Goal: Transaction & Acquisition: Obtain resource

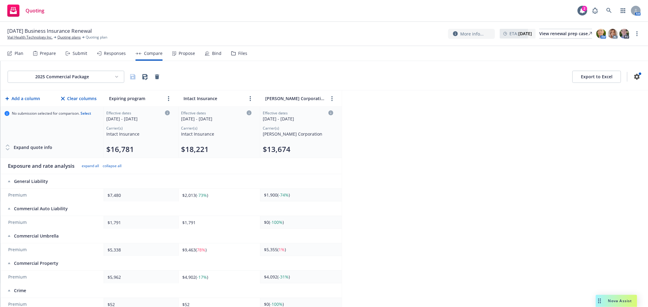
click at [500, 143] on div "2025 Commercial Package Export to Excel Add a column Clear columns Expiring pro…" at bounding box center [323, 184] width 647 height 246
click at [422, 125] on div "2025 Commercial Package Export to Excel Add a column Clear columns Expiring pro…" at bounding box center [323, 184] width 647 height 246
click at [331, 98] on link "more" at bounding box center [331, 98] width 7 height 7
click at [454, 99] on div "2025 Commercial Package Export to Excel Add a column Clear columns Expiring pro…" at bounding box center [323, 184] width 647 height 246
click at [107, 48] on div "Responses" at bounding box center [111, 53] width 29 height 15
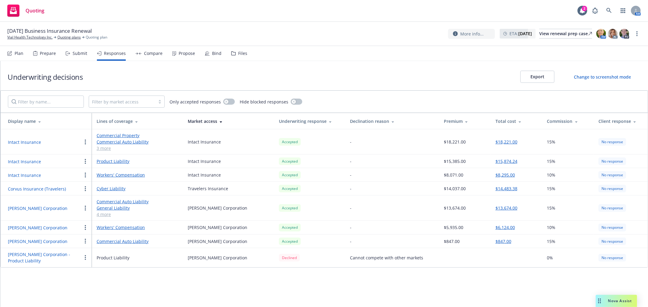
click at [508, 209] on button "$13,674.00" at bounding box center [506, 208] width 22 height 6
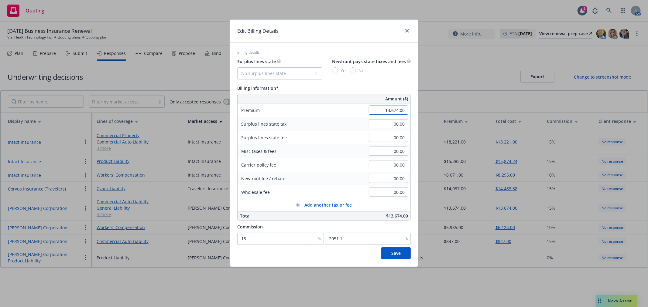
click at [377, 110] on input "13,674.00" at bounding box center [388, 110] width 39 height 9
type input "18,774.00"
type input "2816.1"
click at [353, 237] on input "2816.1" at bounding box center [368, 239] width 86 height 12
click at [397, 256] on span "Save" at bounding box center [395, 254] width 9 height 6
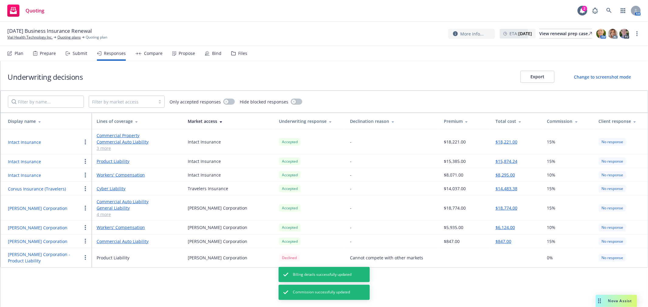
click at [319, 64] on div "Underwriting decisions Export Change to screenshot mode" at bounding box center [323, 75] width 647 height 29
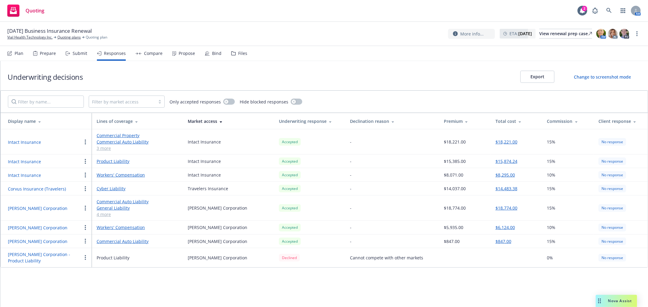
click at [157, 56] on div "Compare" at bounding box center [148, 53] width 27 height 15
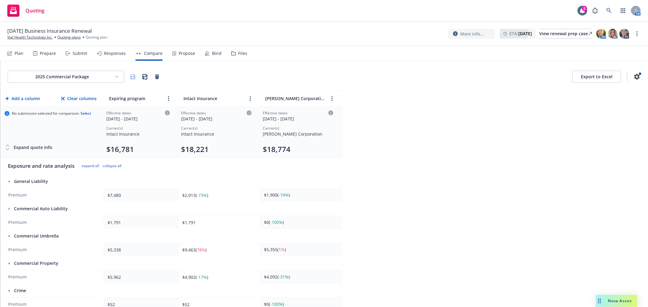
click at [411, 140] on div "2025 Commercial Package Export to Excel Add a column Clear columns Expiring pro…" at bounding box center [323, 184] width 647 height 246
click at [101, 78] on html "Quoting 2 AM [DATE] Business Insurance Renewal Vial Health Technology Inc. Quot…" at bounding box center [324, 153] width 648 height 307
click at [56, 130] on div "2025 Workers' Compensation" at bounding box center [66, 130] width 79 height 10
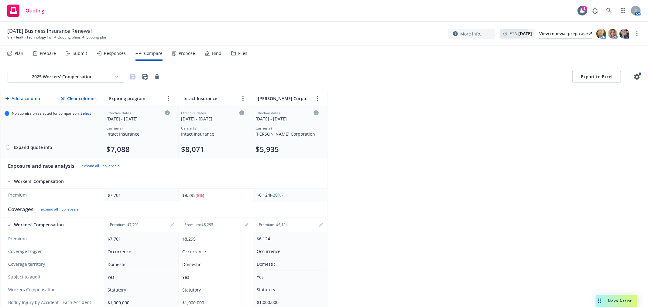
click at [406, 137] on div "2025 Workers' Compensation Export to Excel Add a column Clear columns Expiring …" at bounding box center [323, 184] width 647 height 246
click at [114, 76] on html "Quoting 2 AM [DATE] Business Insurance Renewal Vial Health Technology Inc. Quot…" at bounding box center [324, 153] width 648 height 307
click at [69, 137] on div "2025 Commercial Package" at bounding box center [66, 140] width 79 height 10
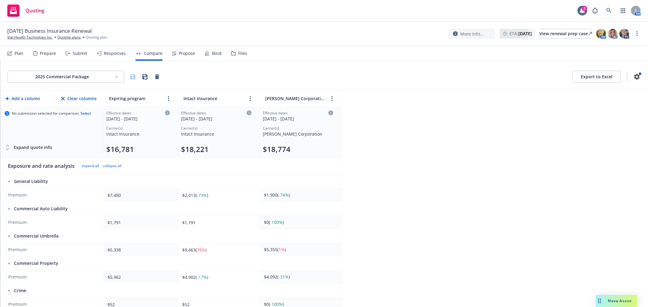
drag, startPoint x: 600, startPoint y: 146, endPoint x: 344, endPoint y: 101, distance: 260.3
click at [600, 146] on div "2025 Commercial Package Export to Excel Add a column Clear columns Expiring pro…" at bounding box center [323, 184] width 647 height 246
click at [436, 116] on div "2025 Commercial Package Export to Excel Add a column Clear columns Expiring pro…" at bounding box center [323, 184] width 647 height 246
click at [16, 51] on div "Plan" at bounding box center [19, 53] width 9 height 5
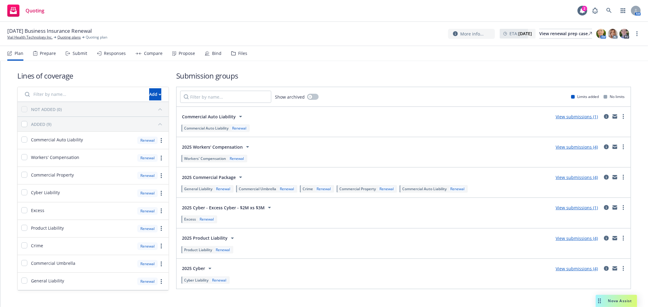
click at [84, 53] on div "Submit" at bounding box center [80, 53] width 15 height 5
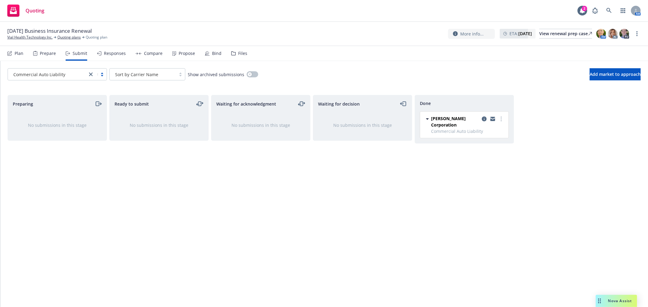
click at [90, 73] on icon "close" at bounding box center [91, 75] width 4 height 4
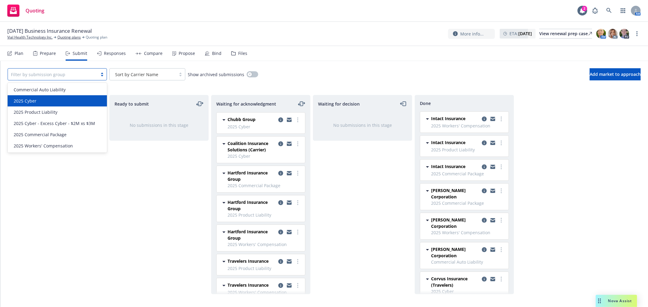
click at [47, 101] on div "2025 Cyber" at bounding box center [57, 101] width 92 height 6
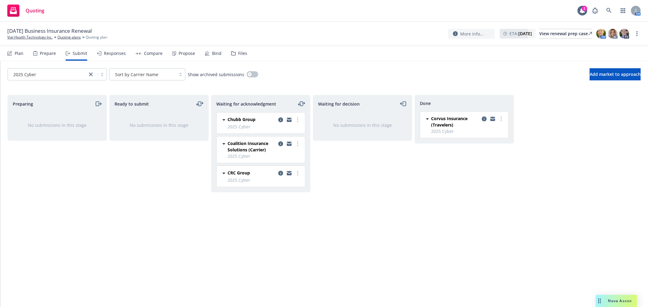
click at [392, 195] on div "Waiting for decision No submissions in this stage" at bounding box center [362, 195] width 99 height 200
click at [296, 174] on link "more" at bounding box center [297, 173] width 7 height 7
click at [278, 224] on span "Add accepted decision" at bounding box center [270, 223] width 61 height 6
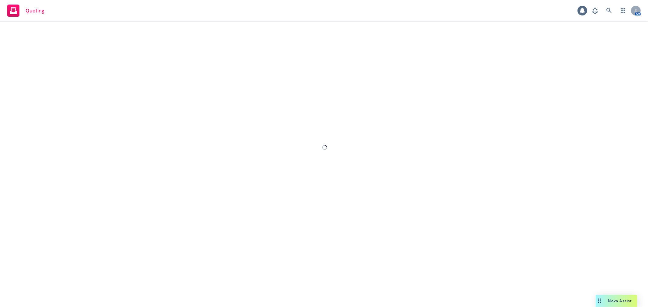
select select "12"
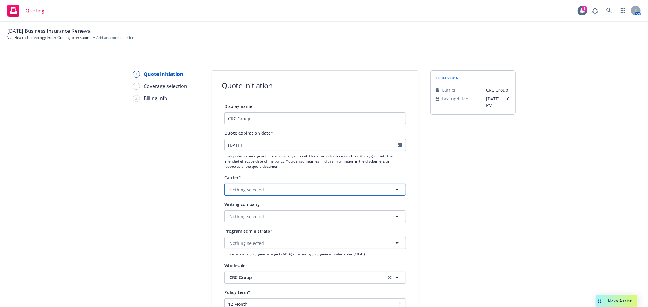
click at [318, 194] on button "Nothing selected" at bounding box center [315, 190] width 182 height 12
type input "at-b"
click at [283, 227] on div "At-Bay, Inc. Non-appointed carrier" at bounding box center [314, 224] width 173 height 15
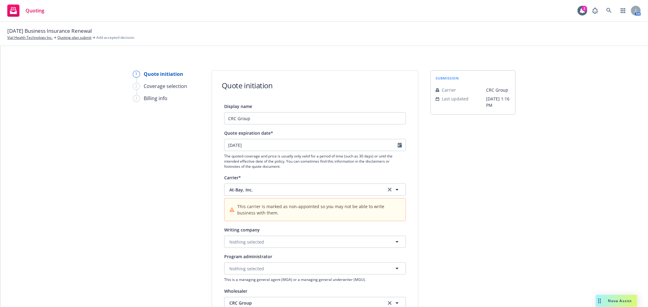
scroll to position [34, 0]
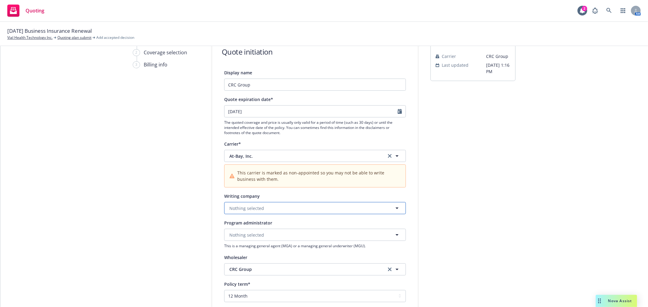
click at [387, 211] on button "Nothing selected" at bounding box center [315, 208] width 182 height 12
drag, startPoint x: 347, startPoint y: 224, endPoint x: 365, endPoint y: 224, distance: 17.6
click at [348, 225] on div "At-Bay Specialty Insurance Company Domestic - 19607" at bounding box center [314, 228] width 173 height 15
click at [448, 209] on div "submission Carrier CRC Group Last updated [DATE] 1:16 PM" at bounding box center [472, 253] width 85 height 433
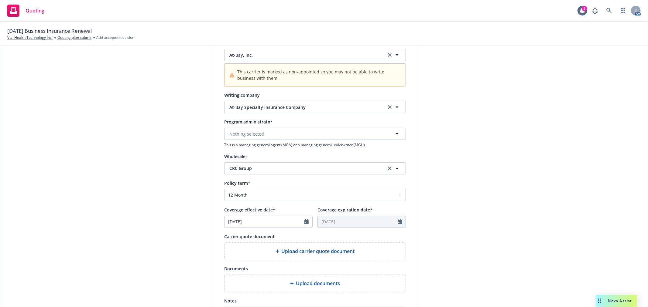
scroll to position [202, 0]
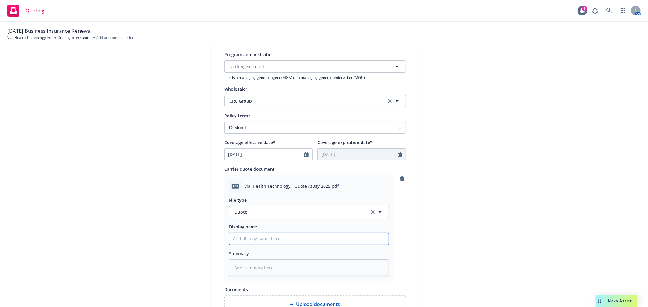
click at [276, 238] on input "Display name" at bounding box center [308, 239] width 159 height 12
type textarea "x"
type input "C"
type textarea "x"
type input "CR"
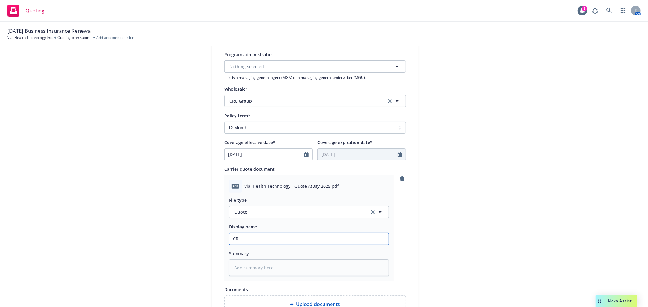
type textarea "x"
type input "CRC"
type textarea "x"
type input "CRC"
type textarea "x"
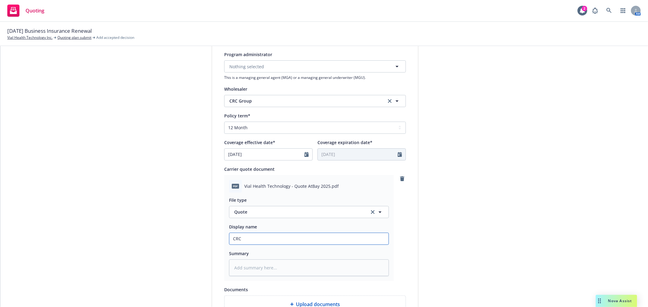
type input "CRC A"
type textarea "x"
type input "CRC At"
type textarea "x"
type input "CRC At-"
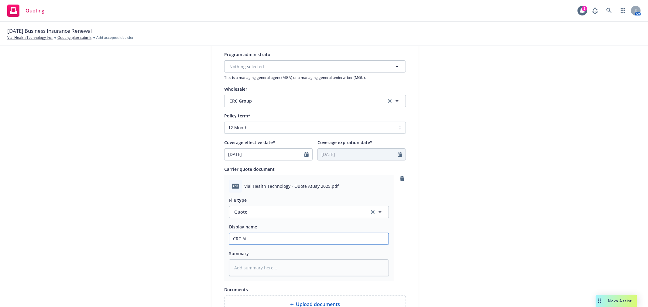
type textarea "x"
type input "CRC At-b"
type textarea "x"
type input "CRC At-ba"
type textarea "x"
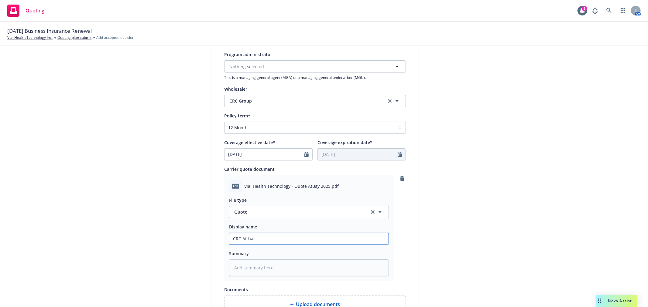
type input "CRC At-bay"
type textarea "x"
type input "CRC At-bay"
type textarea "x"
type input "CRC At-bay R"
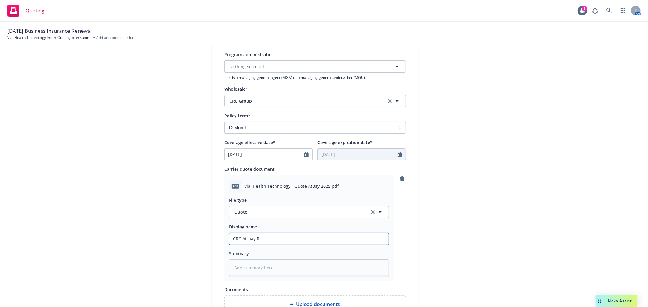
type textarea "x"
type input "CRC At-bay Re"
type textarea "x"
type input "CRC At-bay Ren"
type textarea "x"
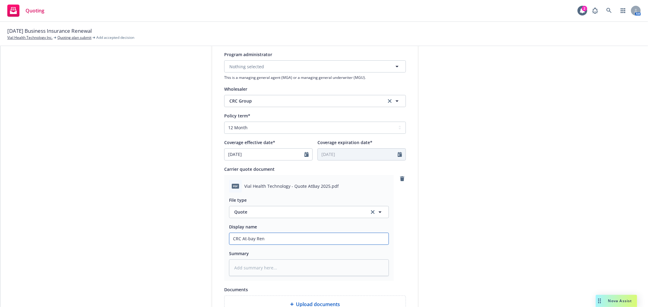
type input "CRC At-bay [PERSON_NAME]"
type textarea "x"
type input "CRC At-bay Renew"
type textarea "x"
type input "CRC At-bay Renewa"
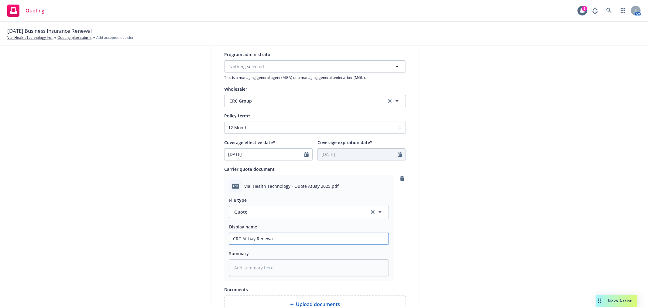
type textarea "x"
type input "CRC At-bay Renewal"
type textarea "x"
type input "CRC At-bay Renewal"
type textarea "x"
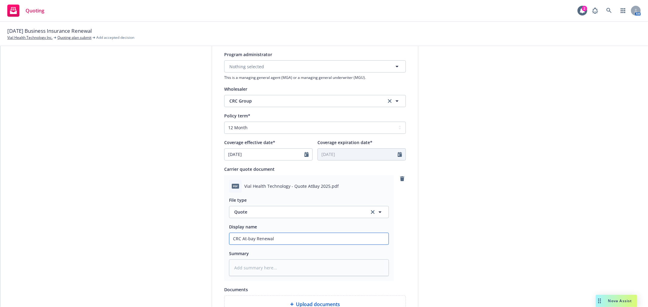
type input "CRC At-bay Renewal Q"
type textarea "x"
type input "CRC At-bay Renewal Qu"
type textarea "x"
type input "CRC At-bay Renewal Quo"
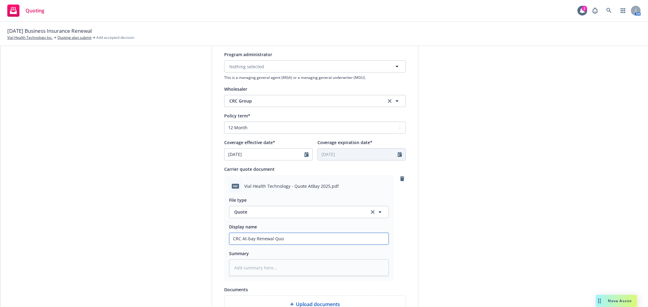
type textarea "x"
type input "CRC At-bay Renewal Quot"
type textarea "x"
type input "CRC At-bay Renewal Quote"
type textarea "x"
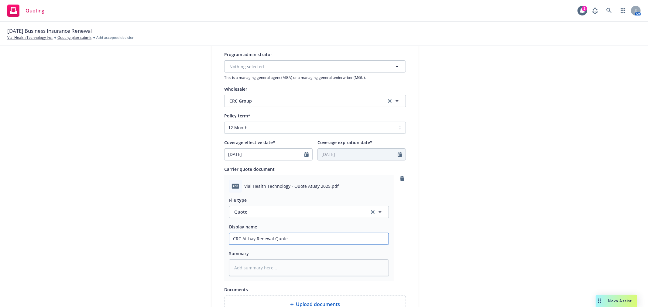
type input "CRC At-bay Renewal Quotes"
click at [254, 239] on input "CRC At-bay Renewal Quotes" at bounding box center [308, 239] width 159 height 12
type textarea "x"
type input "CRC At-bay CRenewal Quotes"
type textarea "x"
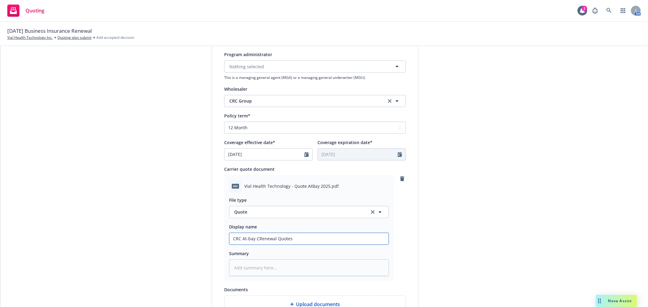
type input "CRC At-bay CyRenewal Quotes"
type textarea "x"
type input "CRC At-bay CybRenewal Quotes"
type textarea "x"
type input "CRC At-bay CybeRenewal Quotes"
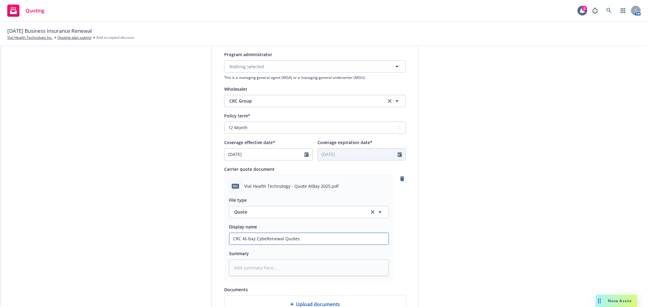
type textarea "x"
type input "CRC At-bay CyberRenewal Quotes"
type textarea "x"
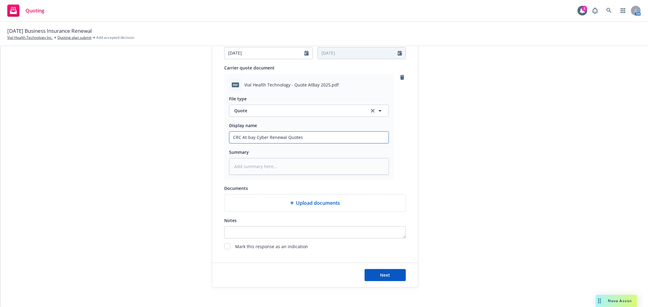
type input "CRC At-bay Cyber Renewal Quotes"
type textarea "x"
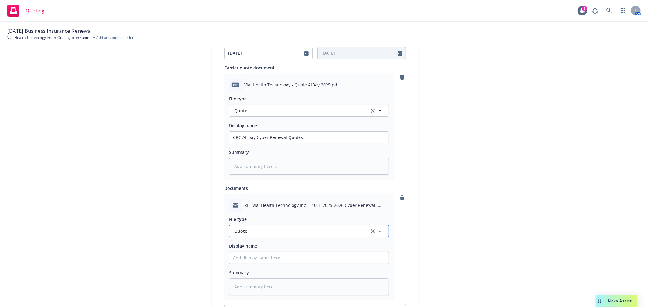
click at [279, 232] on span "Quote" at bounding box center [298, 231] width 128 height 6
type input "email"
click at [280, 222] on div "Email" at bounding box center [308, 215] width 159 height 16
click at [278, 262] on input "Display name" at bounding box center [308, 258] width 159 height 12
type textarea "x"
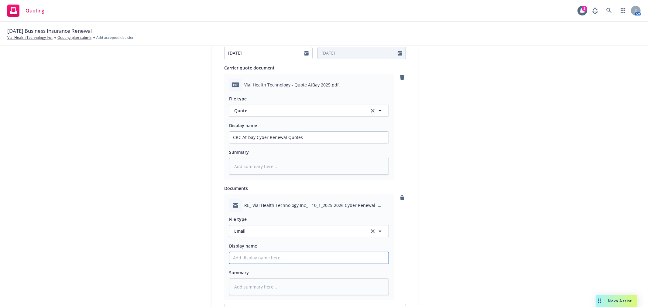
type input "E"
type textarea "x"
type input "Em"
type textarea "x"
type input "Ema"
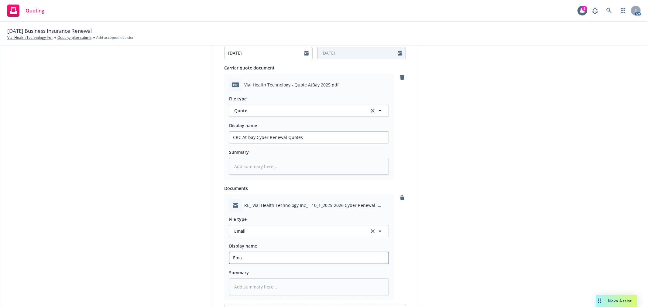
type textarea "x"
type input "Emai"
type textarea "x"
type input "Email"
type textarea "x"
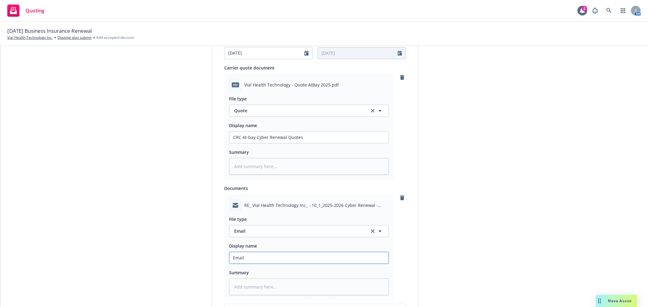
type input "Email"
type textarea "x"
type input "Email f"
type textarea "x"
type input "Email fr"
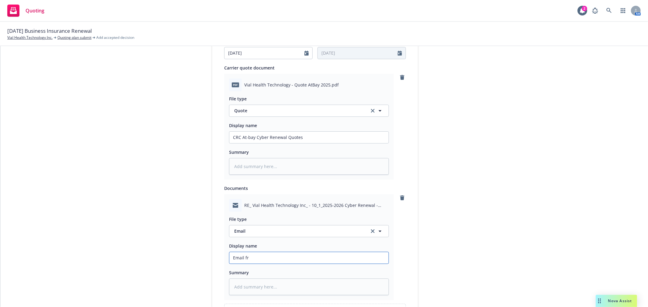
type textarea "x"
type input "Email fro"
type textarea "x"
type input "Email from"
type textarea "x"
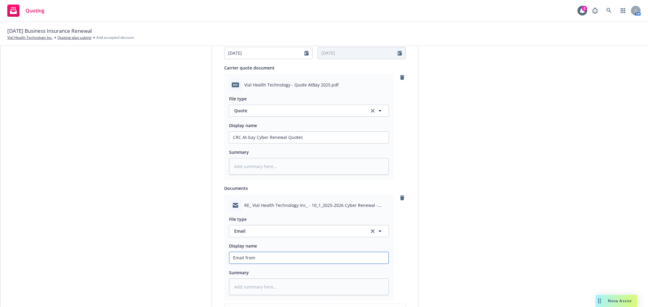
type input "Email from"
type textarea "x"
type input "Email from C"
type textarea "x"
type input "Email from CR"
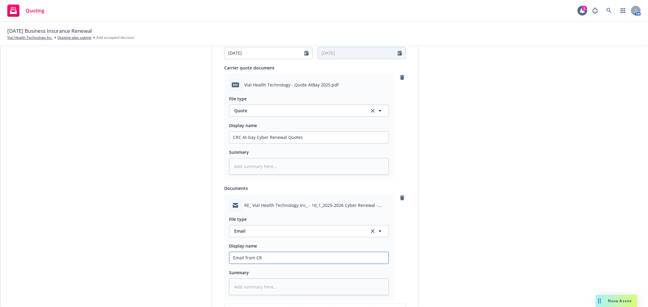
type textarea "x"
type input "Email from CRC"
type textarea "x"
type input "Email from CRC"
type textarea "x"
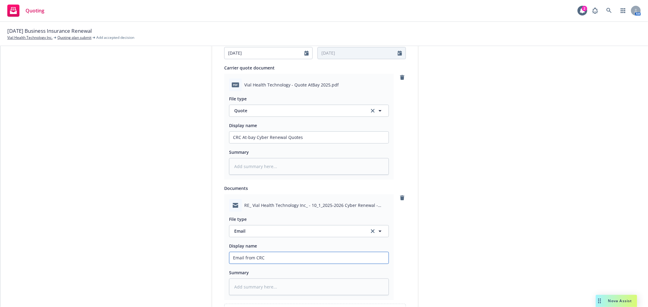
type input "Email from CRC w"
type textarea "x"
type input "Email from CRC wi"
type textarea "x"
type input "Email from CRC wit"
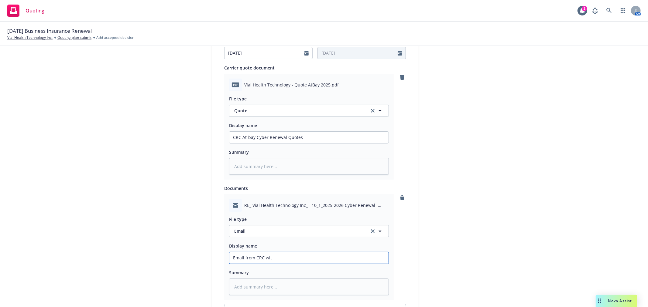
type textarea "x"
type input "Email from CRC with"
type textarea "x"
type input "Email from CRC with"
type textarea "x"
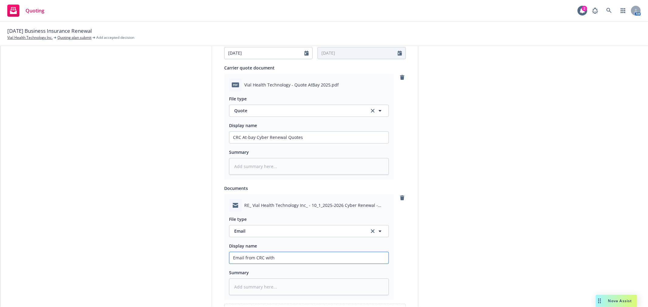
type input "Email from CRC with R"
type textarea "x"
type input "Email from CRC with Re"
type textarea "x"
type input "Email from CRC with Ren"
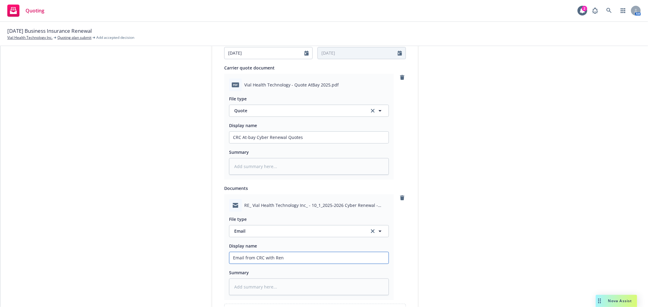
type textarea "x"
type input "Email from CRC with [PERSON_NAME]"
type textarea "x"
type input "Email from CRC with Renew"
type textarea "x"
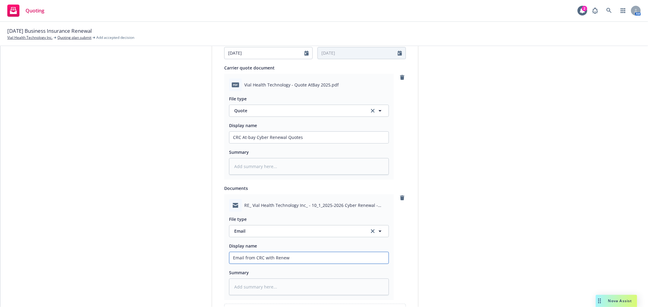
type input "Email from CRC with Renewa"
type textarea "x"
type input "Email from CRC with Renewal"
type textarea "x"
type input "Email from CRC with Renewal"
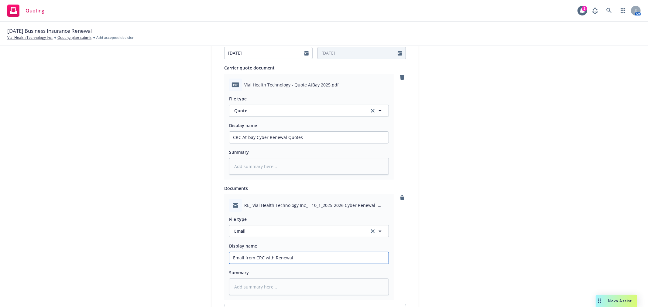
type textarea "x"
type input "Email from CRC with Renewal Q"
type textarea "x"
type input "Email from CRC with Renewal Qu"
type textarea "x"
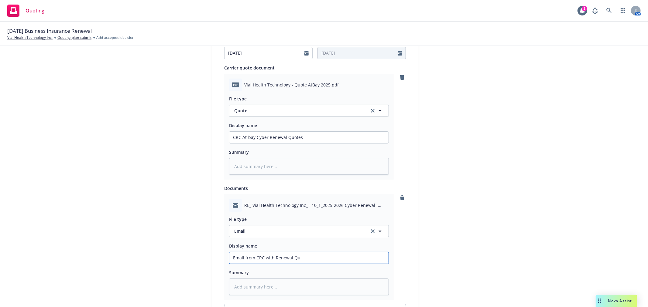
type input "Email from CRC with Renewal Quo"
type textarea "x"
type input "Email from CRC with Renewal Quot"
type textarea "x"
type input "Email from CRC with Renewal Quote"
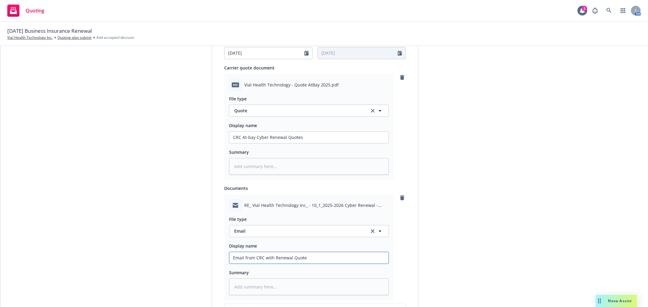
type textarea "x"
type input "Email from CRC with Renewal Quotes"
type textarea "x"
type input "Email from CRC with Renewal Quotes"
type textarea "x"
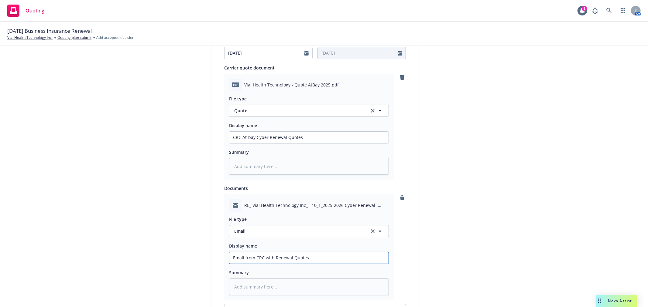
type input "Email from CRC with Renewal Quotes A"
type textarea "x"
type input "Email from CRC with Renewal Quotes At"
type textarea "x"
type input "Email from CRC with Renewal Quotes Att"
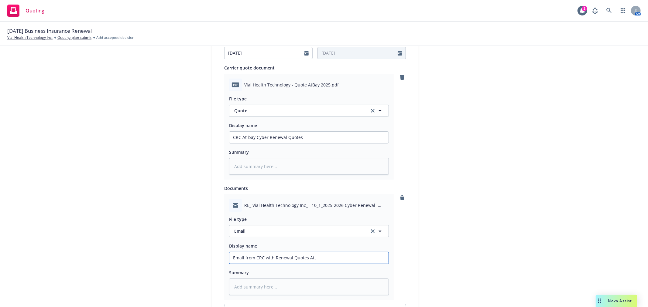
type textarea "x"
type input "Email from CRC with Renewal Quotes Atta"
type textarea "x"
type input "Email from CRC with Renewal Quotes Attac"
type textarea "x"
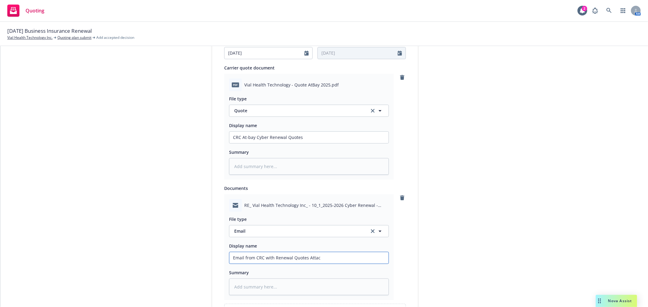
type input "Email from CRC with Renewal Quotes Attach"
type textarea "x"
type input "Email from CRC with Renewal Quotes Attache"
type textarea "x"
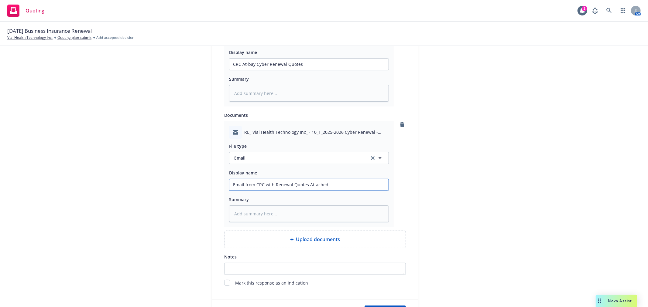
scroll to position [434, 0]
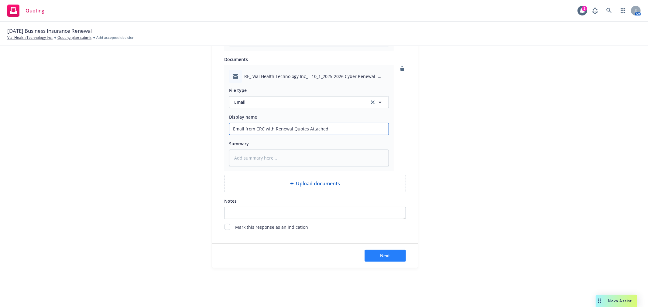
type input "Email from CRC with Renewal Quotes Attached"
click at [392, 260] on button "Next" at bounding box center [384, 256] width 41 height 12
type textarea "x"
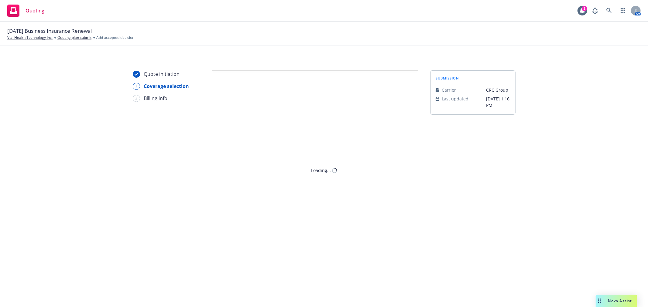
scroll to position [0, 0]
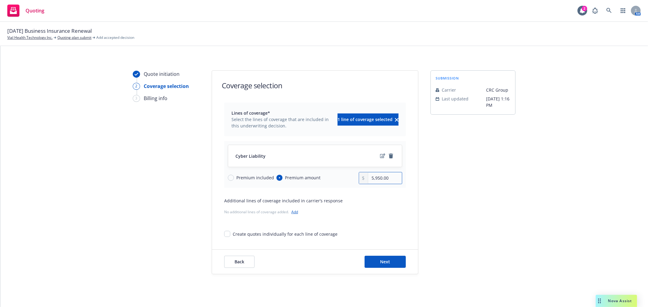
drag, startPoint x: 389, startPoint y: 177, endPoint x: 358, endPoint y: 176, distance: 30.4
click at [359, 176] on div "5,950.00" at bounding box center [381, 178] width 44 height 12
type input "5,910.00"
click at [380, 260] on span "Next" at bounding box center [385, 262] width 10 height 6
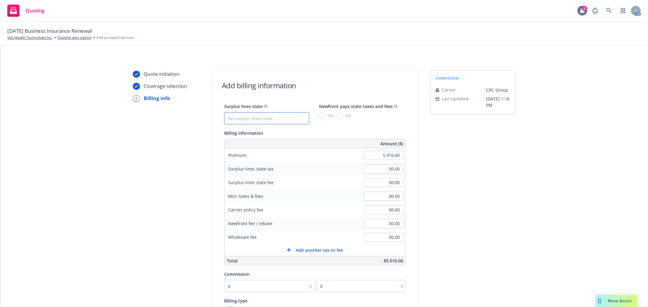
click at [272, 119] on select "No surplus lines state [US_STATE] [US_STATE] [US_STATE] [US_STATE] [US_STATE] […" at bounding box center [266, 118] width 85 height 12
select select "CA"
click at [224, 112] on select "No surplus lines state [US_STATE] [US_STATE] [US_STATE] [US_STATE] [US_STATE] […" at bounding box center [266, 118] width 85 height 12
type input "177.30"
type input "10.64"
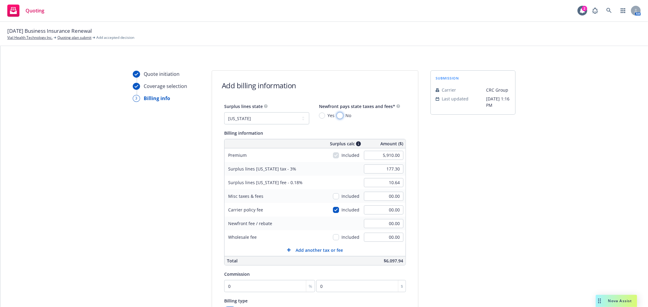
click at [337, 115] on input "No" at bounding box center [340, 116] width 6 height 6
radio input "true"
click at [472, 162] on div "submission Carrier CRC Group Last updated [DATE] 1:16 PM" at bounding box center [472, 225] width 85 height 311
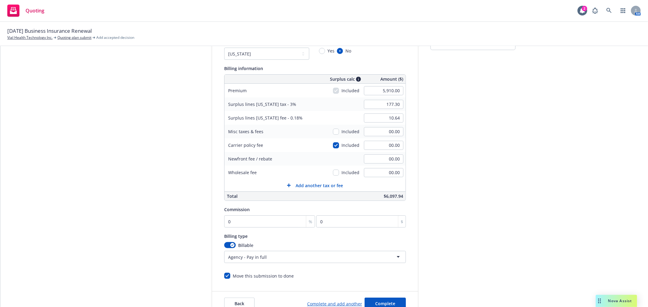
scroll to position [67, 0]
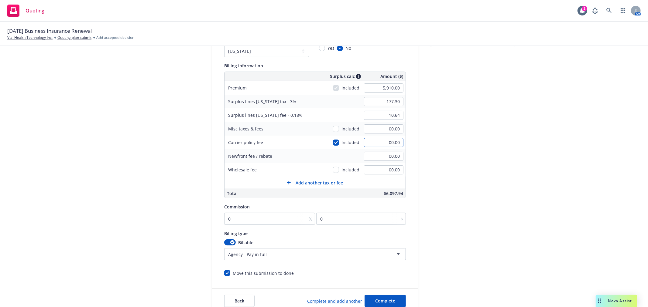
click at [377, 140] on input "00.00" at bounding box center [383, 142] width 39 height 9
type input "240"
type input "184.50"
type input "11.07"
type input "240.00"
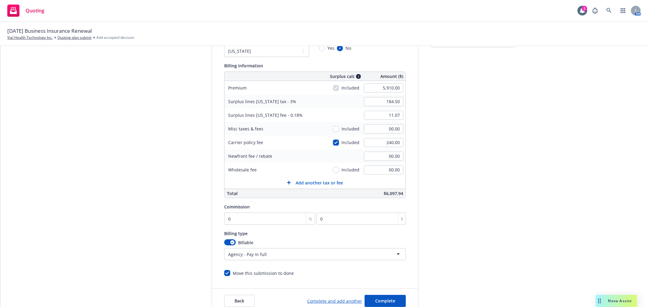
click at [449, 164] on div "submission Carrier CRC Group Last updated [DATE] 1:16 PM" at bounding box center [472, 158] width 85 height 311
click at [381, 131] on input "00.00" at bounding box center [383, 129] width 39 height 9
type input "475.00"
click at [463, 166] on div "submission Carrier CRC Group Last updated [DATE] 1:16 PM" at bounding box center [472, 158] width 85 height 311
click at [264, 221] on input "0" at bounding box center [269, 219] width 91 height 12
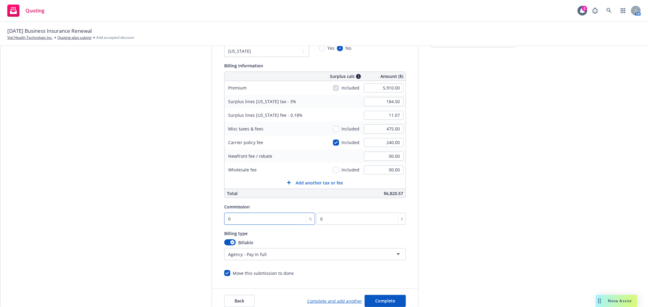
type input "1"
type input "59.1"
type input "12"
type input "709.2"
type input "12"
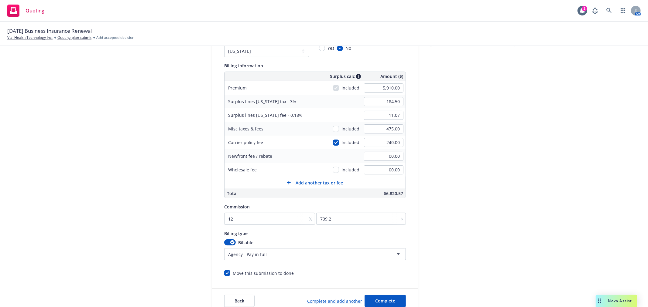
click at [469, 172] on div "submission Carrier CRC Group Last updated [DATE] 1:16 PM" at bounding box center [472, 158] width 85 height 311
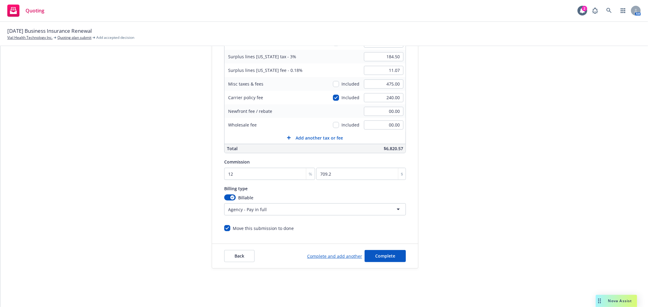
scroll to position [113, 0]
click at [392, 262] on div "Back Complete and add another Complete" at bounding box center [315, 256] width 206 height 24
click at [391, 259] on button "Complete" at bounding box center [384, 256] width 41 height 12
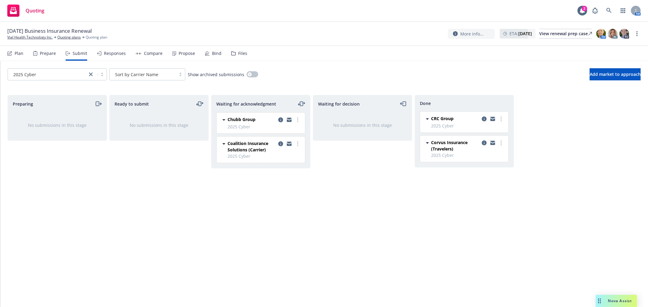
drag, startPoint x: 336, startPoint y: 172, endPoint x: 332, endPoint y: 170, distance: 4.0
click at [336, 172] on div "Waiting for decision No submissions in this stage" at bounding box center [362, 195] width 99 height 200
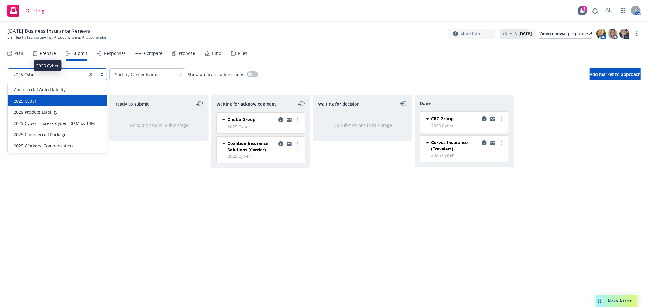
click at [87, 72] on div "2025 Cyber" at bounding box center [47, 75] width 79 height 10
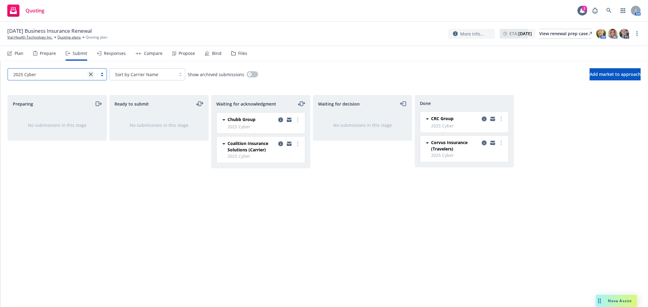
click at [90, 74] on icon "close" at bounding box center [91, 75] width 4 height 4
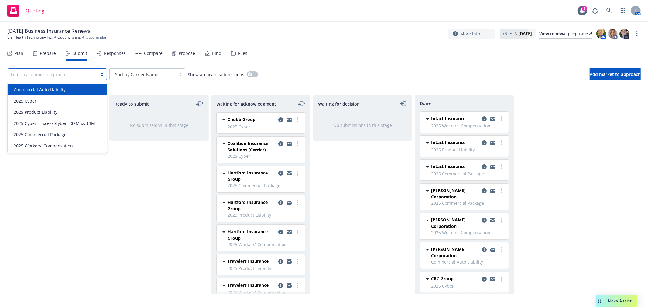
click at [92, 74] on div at bounding box center [53, 74] width 84 height 7
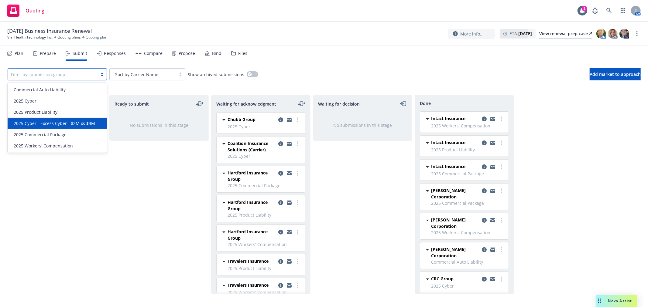
click at [69, 123] on span "2025 Cyber - Excess Cyber - $2M xs $3M" at bounding box center [54, 123] width 81 height 6
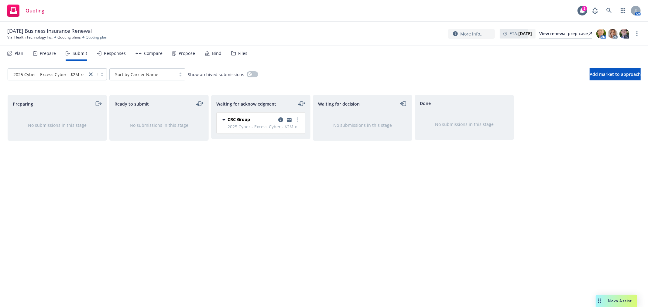
click at [382, 181] on div "Waiting for decision No submissions in this stage" at bounding box center [362, 195] width 99 height 200
click at [298, 120] on circle "more" at bounding box center [297, 119] width 1 height 1
click at [271, 170] on span "Add accepted decision" at bounding box center [270, 169] width 61 height 6
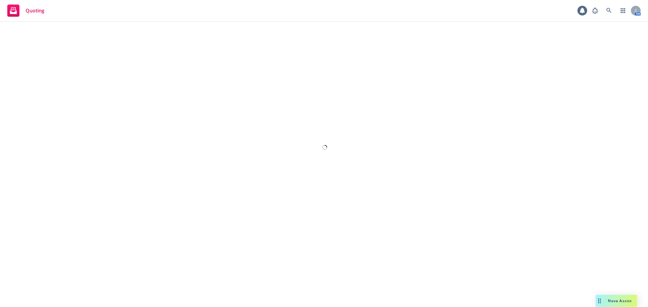
select select "12"
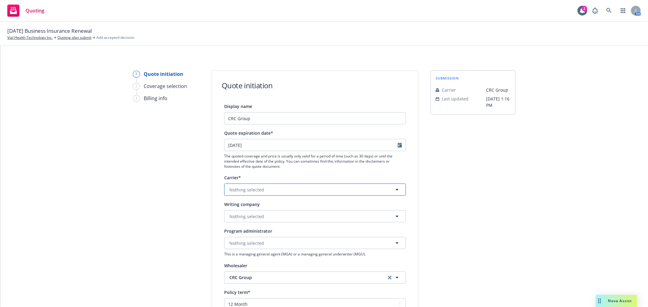
click at [295, 190] on button "Nothing selected" at bounding box center [315, 190] width 182 height 12
type input "e"
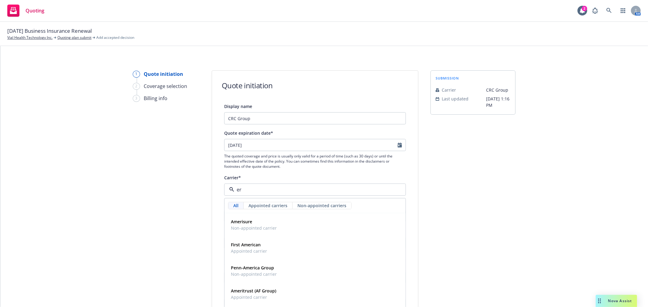
type input "e"
type input "[PERSON_NAME]"
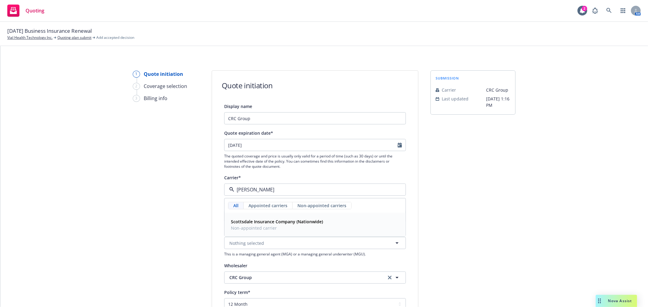
click at [272, 226] on span "Non-appointed carrier" at bounding box center [277, 228] width 92 height 6
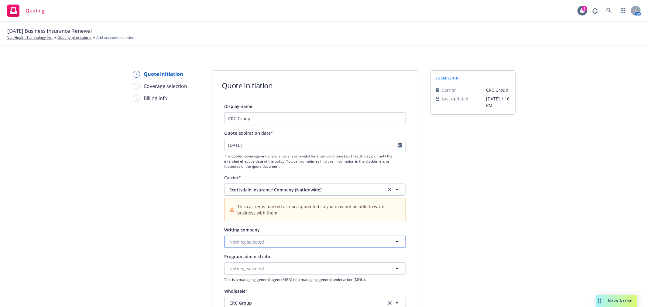
click at [261, 245] on button "Nothing selected" at bounding box center [315, 242] width 182 height 12
click at [262, 244] on button "Nothing selected" at bounding box center [315, 242] width 182 height 12
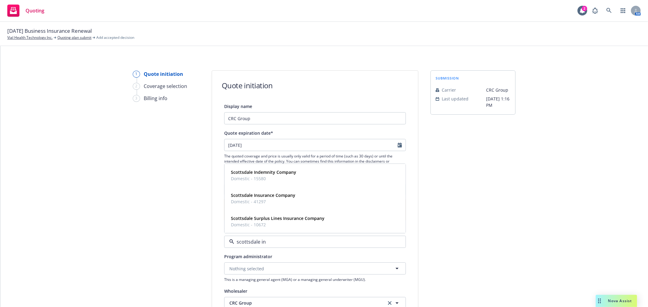
type input "scottsdale ins"
click at [244, 197] on strong "Scottsdale Insurance Company" at bounding box center [263, 196] width 64 height 6
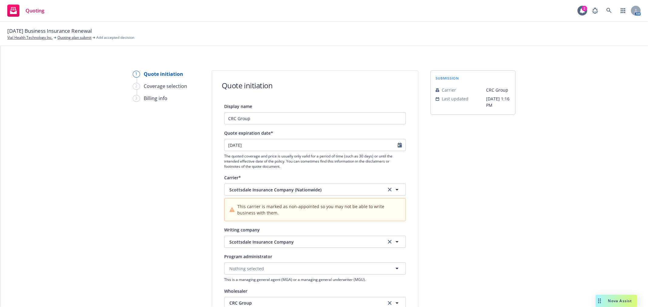
click at [430, 213] on div "submission Carrier CRC Group Last updated [DATE] 1:16 PM" at bounding box center [472, 286] width 85 height 433
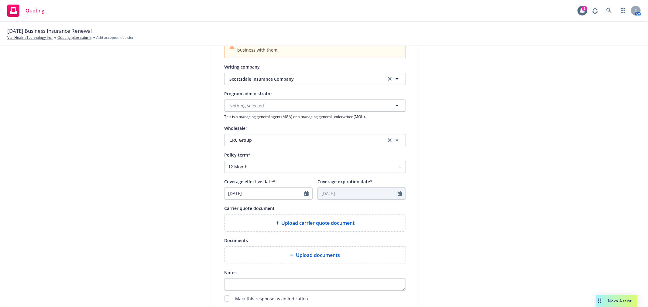
scroll to position [202, 0]
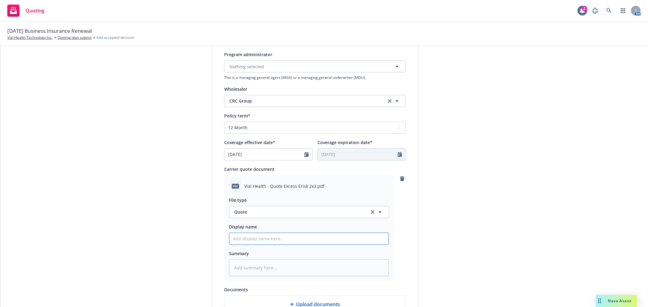
click at [265, 241] on input "Display name" at bounding box center [308, 239] width 159 height 12
type textarea "x"
type input "E"
type textarea "x"
type input "E-"
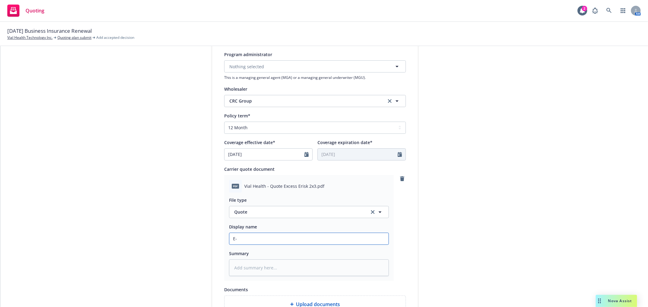
type textarea "x"
type input "E-r"
type textarea "x"
type input "E-ri"
type textarea "x"
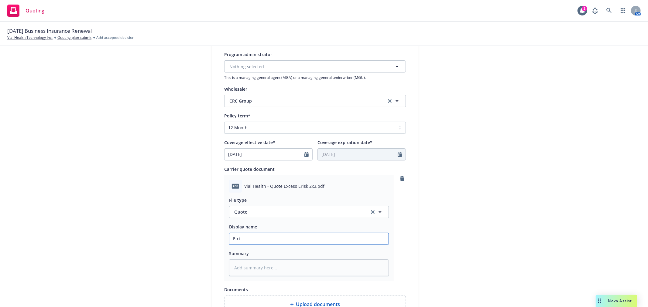
type input "E-ris"
type textarea "x"
type input "E-risk"
type textarea "x"
type input "E-risk"
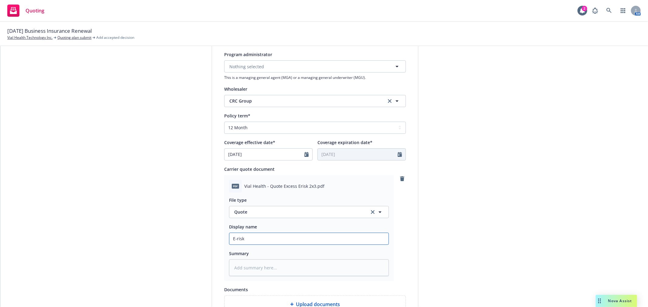
type textarea "x"
type input "E-risk E"
type textarea "x"
type input "E-risk Ex"
type textarea "x"
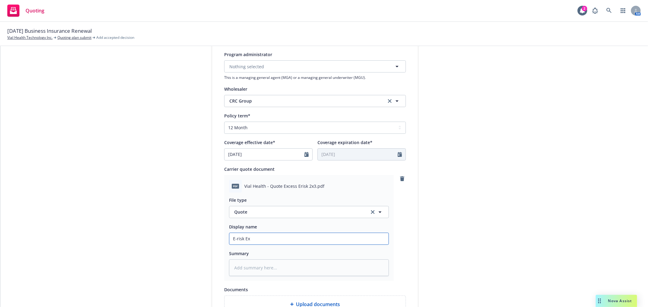
type input "E-risk Exc"
type textarea "x"
type input "E-risk Exce"
type textarea "x"
type input "E-risk Exces"
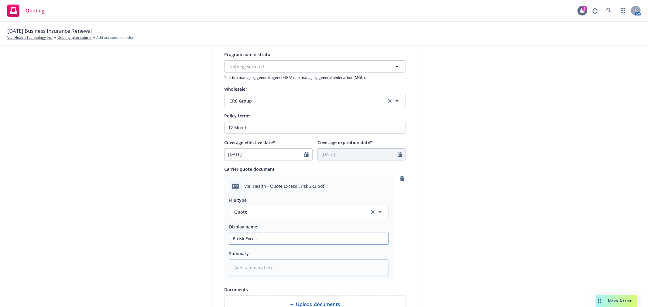
type textarea "x"
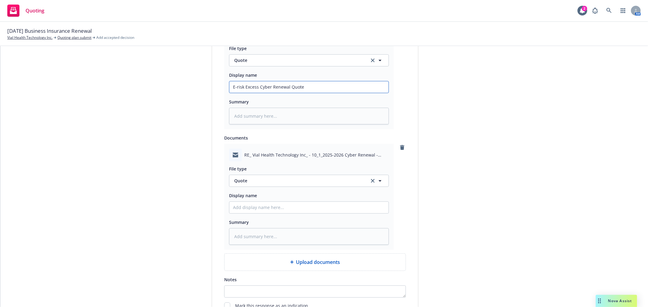
scroll to position [392, 0]
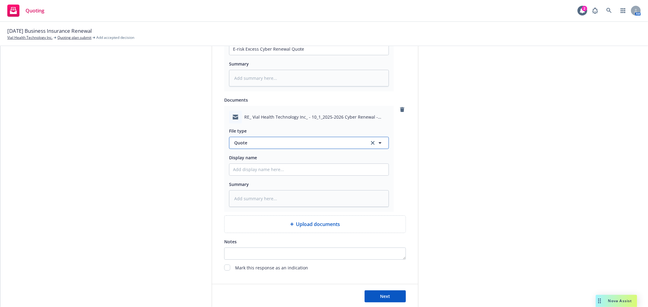
click at [318, 146] on span "Quote" at bounding box center [298, 143] width 128 height 6
click at [288, 159] on div "Email" at bounding box center [309, 159] width 152 height 9
click at [268, 176] on input "Display name" at bounding box center [308, 170] width 159 height 12
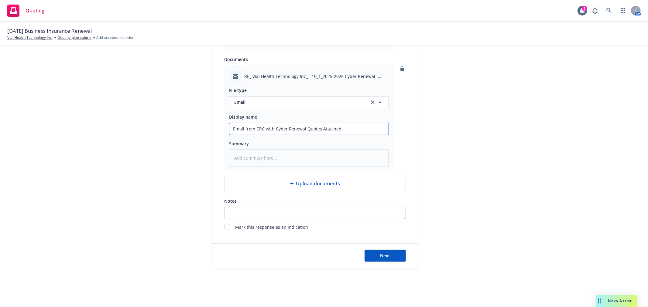
scroll to position [434, 0]
click at [388, 256] on button "Next" at bounding box center [384, 256] width 41 height 12
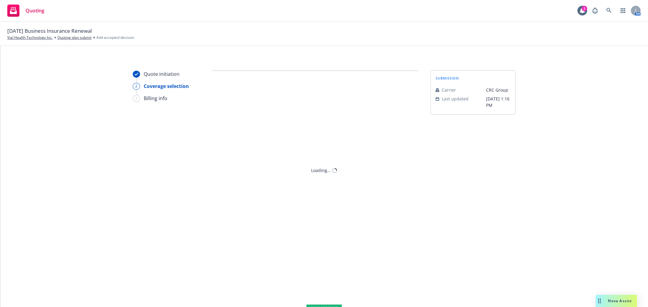
scroll to position [0, 0]
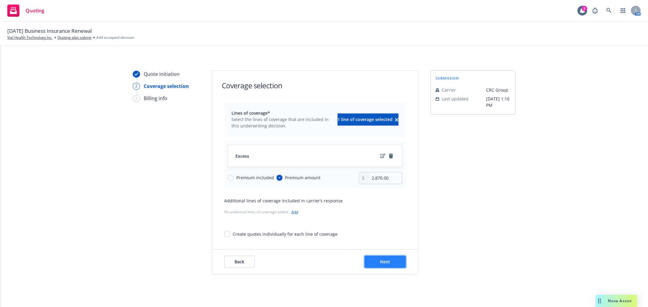
click at [380, 260] on span "Next" at bounding box center [385, 262] width 10 height 6
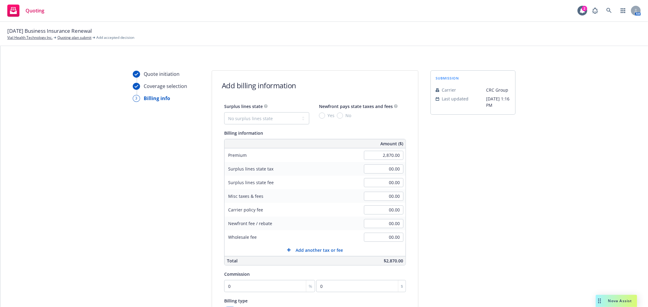
click at [295, 125] on div "Surplus lines state No surplus lines state [US_STATE] [US_STATE] [US_STATE] [US…" at bounding box center [315, 184] width 182 height 163
click at [289, 119] on select "No surplus lines state [US_STATE] [US_STATE] [US_STATE] [US_STATE] [US_STATE] […" at bounding box center [266, 118] width 85 height 12
click at [224, 112] on select "No surplus lines state [US_STATE] [US_STATE] [US_STATE] [US_STATE] [US_STATE] […" at bounding box center [266, 118] width 85 height 12
click at [337, 116] on input "No" at bounding box center [340, 116] width 6 height 6
click at [522, 181] on div "Quote initiation Coverage selection 3 Billing info Add billing information Surp…" at bounding box center [324, 225] width 633 height 311
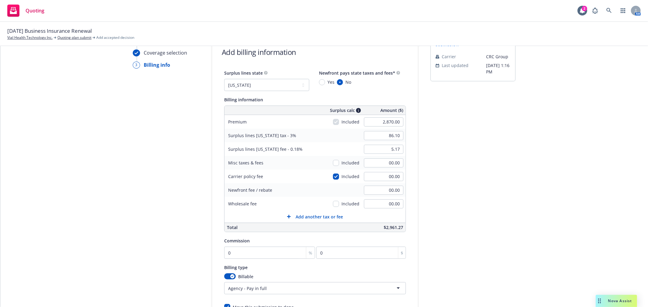
scroll to position [34, 0]
click at [507, 173] on div "submission Carrier CRC Group Last updated [DATE] 1:16 PM" at bounding box center [472, 192] width 85 height 311
click at [257, 251] on input "0" at bounding box center [269, 253] width 91 height 12
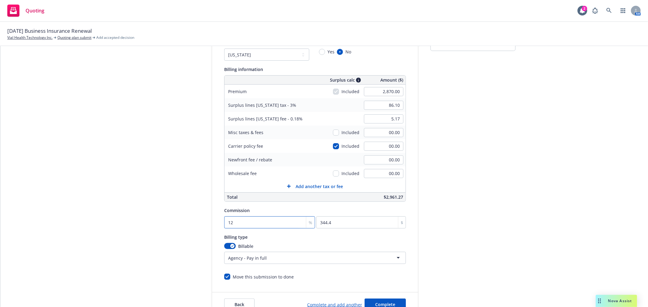
scroll to position [113, 0]
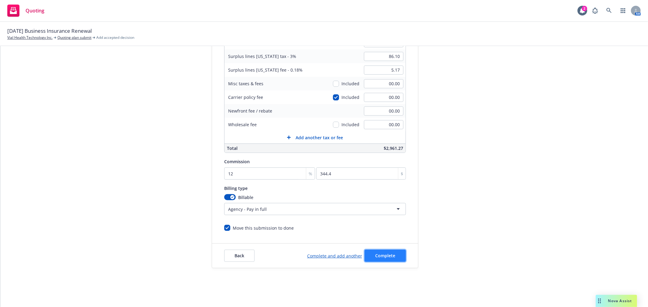
click at [387, 256] on span "Complete" at bounding box center [385, 256] width 20 height 6
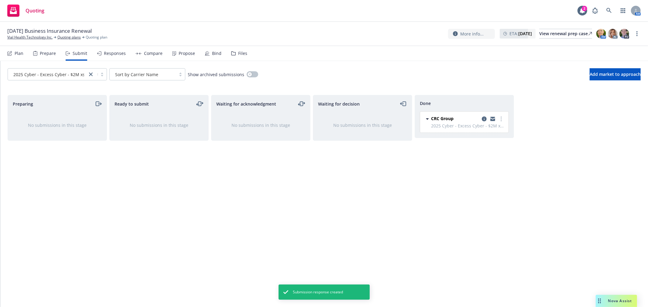
click at [400, 184] on div "Waiting for decision No submissions in this stage" at bounding box center [362, 195] width 99 height 200
click at [90, 75] on icon "close" at bounding box center [91, 75] width 4 height 4
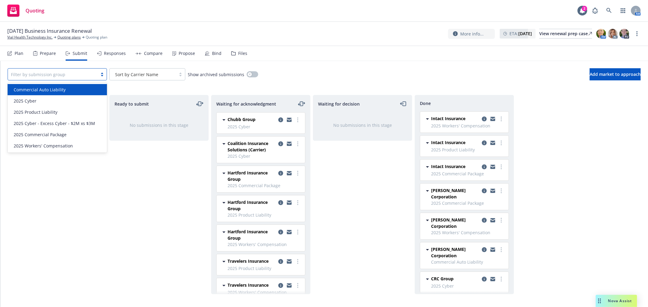
click at [352, 79] on div "All selected options have been cleared. option Commercial Auto Liability focuse…" at bounding box center [324, 74] width 633 height 12
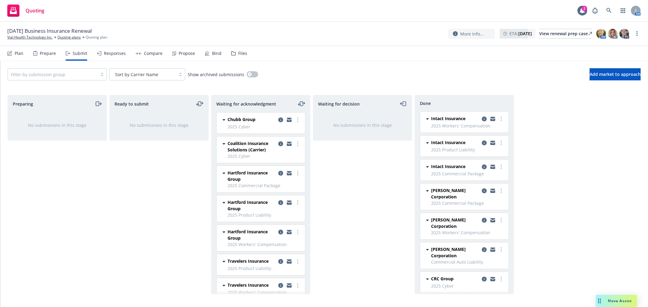
click at [361, 205] on div "Waiting for decision No submissions in this stage" at bounding box center [362, 195] width 99 height 200
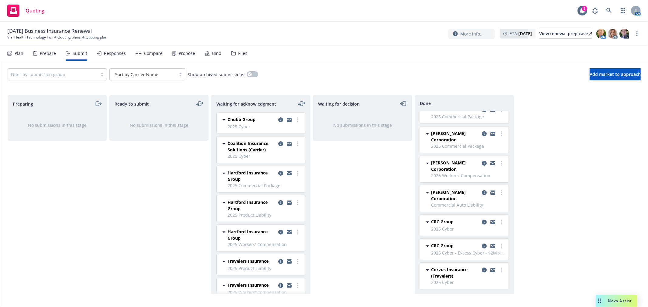
scroll to position [58, 0]
click at [408, 179] on div "Waiting for decision No submissions in this stage" at bounding box center [362, 195] width 99 height 200
drag, startPoint x: 362, startPoint y: 178, endPoint x: 359, endPoint y: 170, distance: 8.5
click at [362, 178] on div "Waiting for decision No submissions in this stage" at bounding box center [362, 195] width 99 height 200
click at [326, 62] on div "Filter by submission group Sort by Carrier Name Show archived submissions Add m…" at bounding box center [323, 74] width 647 height 27
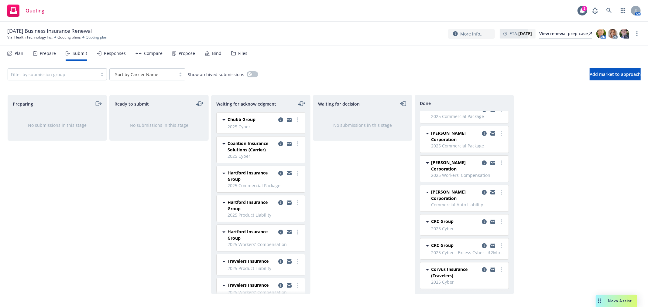
click at [390, 61] on div "Filter by submission group Sort by Carrier Name Show archived submissions Add m…" at bounding box center [323, 74] width 647 height 27
click at [145, 54] on div "Compare" at bounding box center [153, 53] width 19 height 5
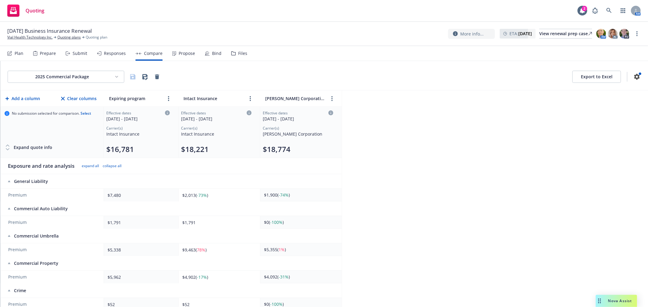
click at [102, 75] on html "Quoting 2 AM [DATE] Business Insurance Renewal Vial Health Technology Inc. Quot…" at bounding box center [324, 153] width 648 height 307
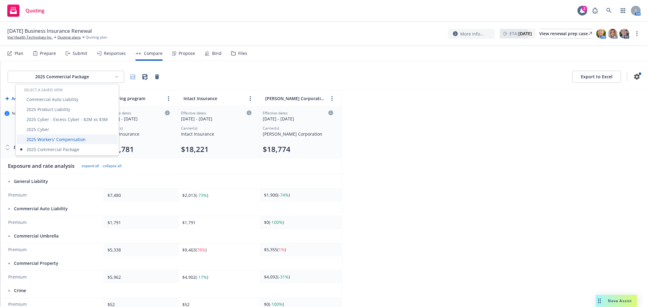
click at [75, 140] on div "2025 Workers' Compensation" at bounding box center [67, 140] width 101 height 10
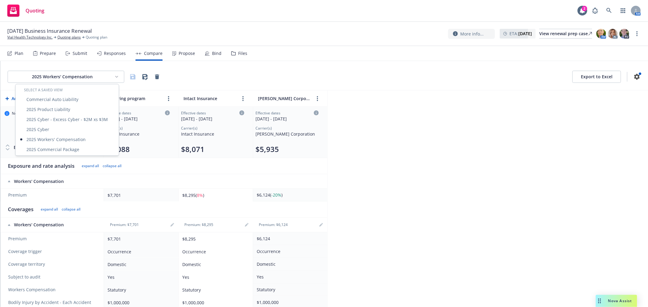
click at [96, 71] on html "Quoting 2 AM [DATE] Business Insurance Renewal Vial Health Technology Inc. Quot…" at bounding box center [324, 153] width 648 height 307
click at [69, 150] on div "2025 Commercial Package" at bounding box center [67, 150] width 101 height 10
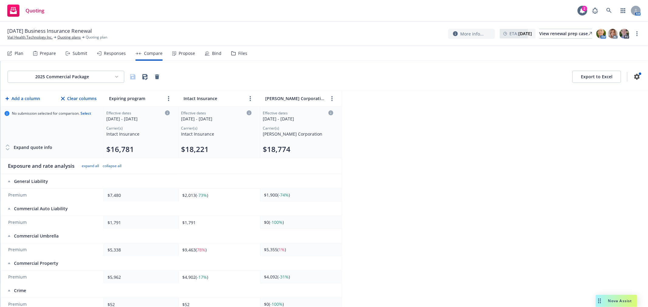
click at [92, 77] on html "Quoting 2 AM [DATE] Business Insurance Renewal Vial Health Technology Inc. Quot…" at bounding box center [324, 153] width 648 height 307
click at [57, 109] on div "2025 Product Liability" at bounding box center [67, 109] width 101 height 10
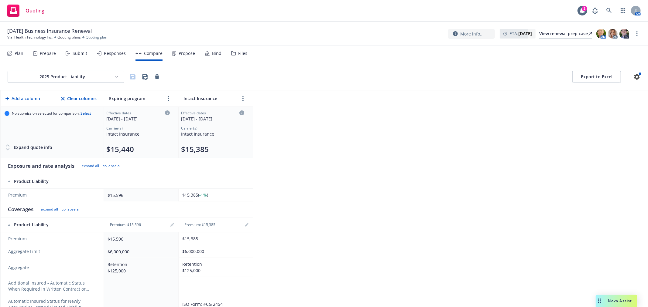
click at [61, 77] on html "Quoting 2 AM [DATE] Business Insurance Renewal Vial Health Technology Inc. Quot…" at bounding box center [324, 153] width 648 height 307
click at [60, 98] on div "Commercial Auto Liability" at bounding box center [67, 99] width 101 height 10
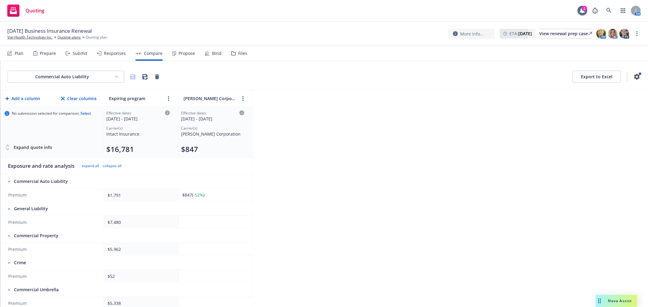
click at [80, 73] on html "Quoting 2 AM [DATE] Business Insurance Renewal Vial Health Technology Inc. Quot…" at bounding box center [324, 153] width 648 height 307
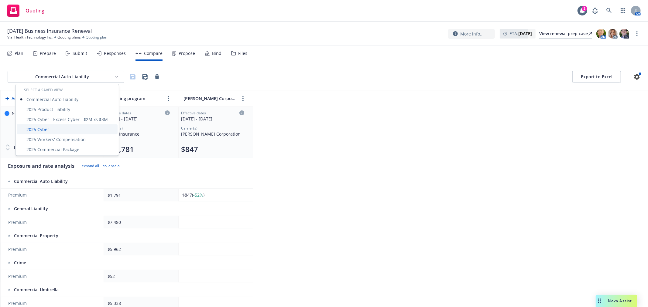
click at [68, 131] on div "2025 Cyber" at bounding box center [67, 130] width 101 height 10
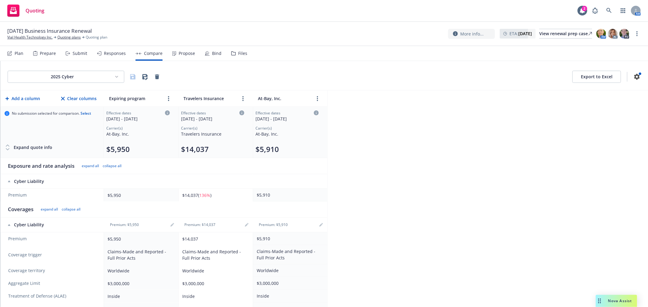
click at [312, 96] on div "At-Bay, Inc." at bounding box center [288, 98] width 65 height 9
click at [322, 99] on th "At-Bay, Inc." at bounding box center [290, 98] width 74 height 16
click at [317, 99] on circle "more" at bounding box center [317, 98] width 1 height 1
click at [293, 114] on div at bounding box center [317, 113] width 56 height 18
click at [296, 114] on icon "chevronLeft" at bounding box center [298, 113] width 4 height 4
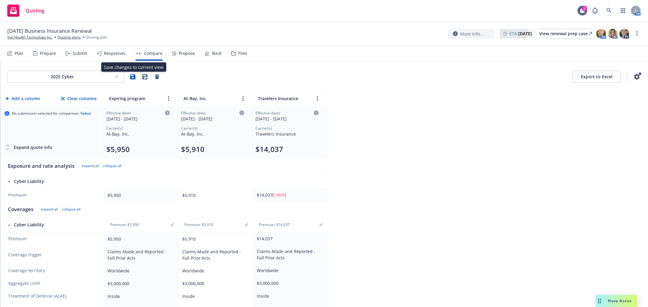
click at [101, 74] on html "Quoting 2 AM [DATE] Business Insurance Renewal Vial Health Technology Inc. Quot…" at bounding box center [324, 153] width 648 height 307
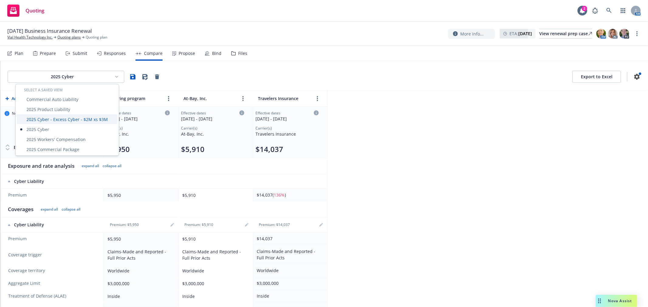
click at [84, 117] on div "2025 Cyber - Excess Cyber - $2M xs $3M" at bounding box center [67, 119] width 101 height 10
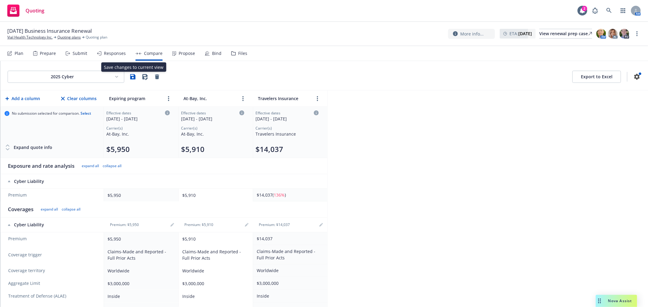
click at [131, 77] on icon "button" at bounding box center [132, 76] width 5 height 5
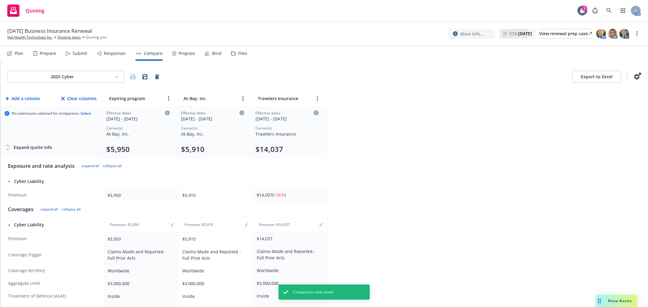
click at [94, 77] on html "Quoting 2 AM [DATE] Business Insurance Renewal Vial Health Technology Inc. Quot…" at bounding box center [324, 153] width 648 height 307
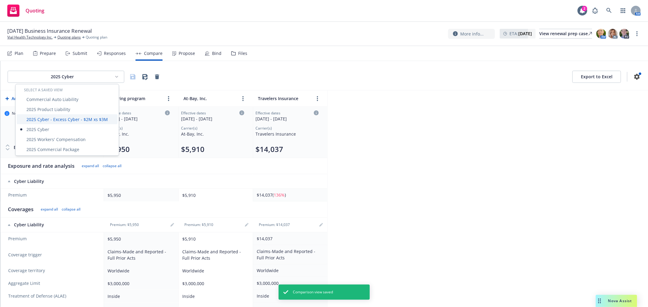
click at [75, 118] on div "2025 Cyber - Excess Cyber - $2M xs $3M" at bounding box center [67, 119] width 101 height 10
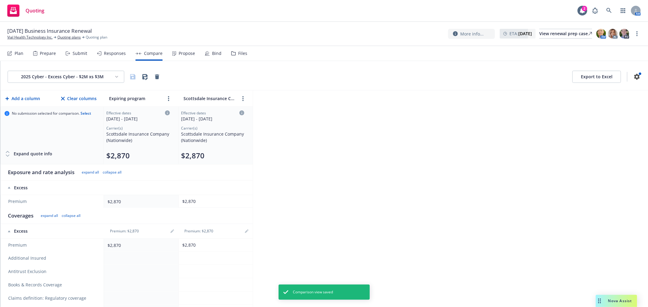
click at [74, 77] on html "Quoting 2 AM [DATE] Business Insurance Renewal Vial Health Technology Inc. Quot…" at bounding box center [324, 153] width 648 height 307
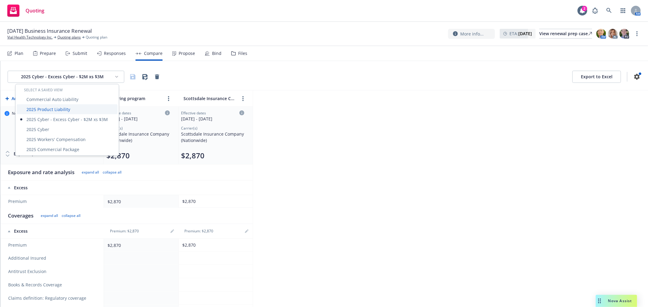
click at [65, 108] on div "2025 Product Liability" at bounding box center [67, 109] width 101 height 10
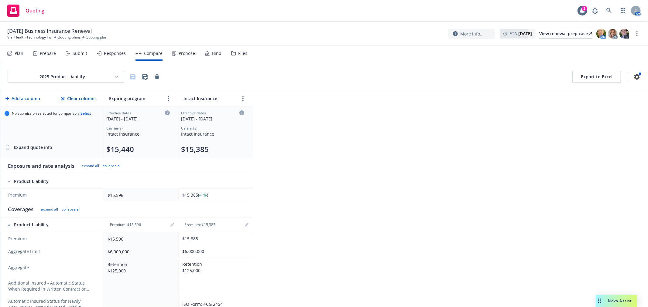
click at [600, 78] on button "Export to Excel" at bounding box center [596, 77] width 49 height 12
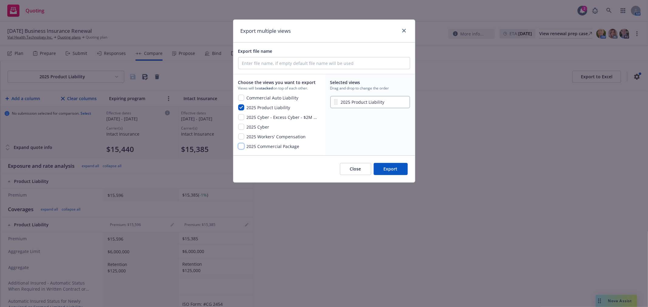
click at [241, 146] on input "checkbox" at bounding box center [241, 146] width 6 height 6
drag, startPoint x: 334, startPoint y: 119, endPoint x: 333, endPoint y: 100, distance: 18.6
click at [333, 100] on div "2025 Product Liability 2025 Commercial Package" at bounding box center [370, 102] width 80 height 15
click at [238, 98] on input "checkbox" at bounding box center [241, 98] width 6 height 6
click at [242, 135] on input "checkbox" at bounding box center [241, 137] width 6 height 6
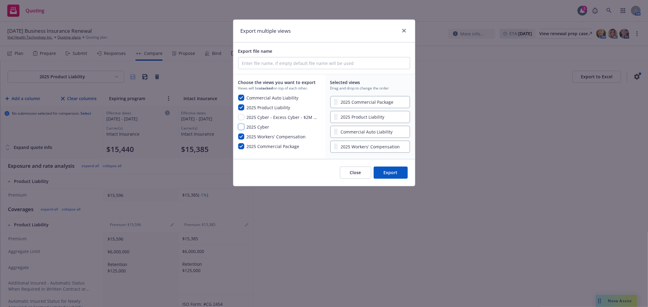
click at [242, 128] on input "checkbox" at bounding box center [241, 127] width 6 height 6
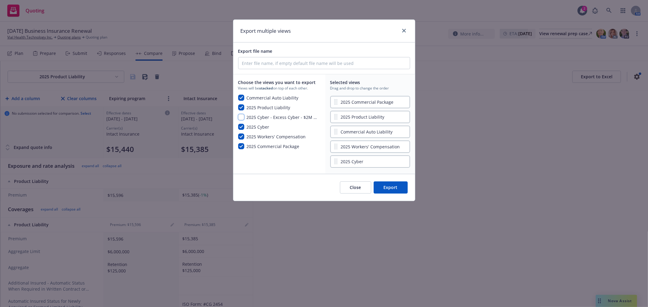
click at [242, 119] on input "checkbox" at bounding box center [241, 117] width 6 height 6
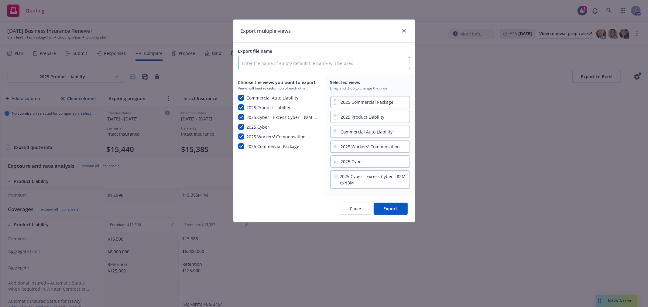
click at [307, 67] on input "Export file name" at bounding box center [323, 63] width 171 height 12
click at [390, 209] on button "Export" at bounding box center [391, 209] width 34 height 12
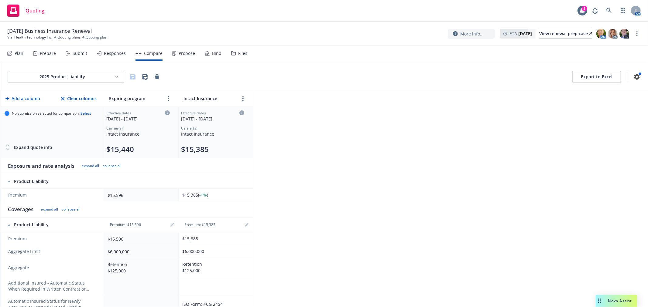
click at [168, 26] on div "[DATE] Business Insurance Renewal Vial Health Technology Inc. Quoting plans Quo…" at bounding box center [324, 34] width 648 height 24
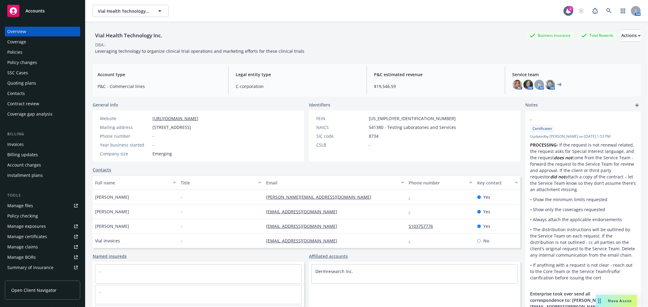
click at [12, 54] on div "Policies" at bounding box center [14, 52] width 15 height 10
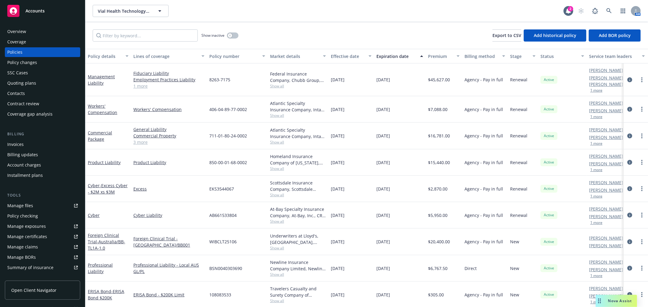
click at [98, 130] on div "Commercial Package" at bounding box center [108, 136] width 41 height 13
click at [98, 130] on link "Commercial Package" at bounding box center [100, 136] width 24 height 12
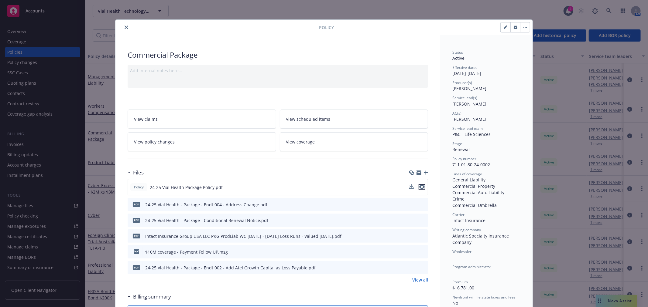
click at [419, 187] on icon "preview file" at bounding box center [421, 187] width 5 height 4
click at [415, 280] on link "View all" at bounding box center [420, 280] width 16 height 6
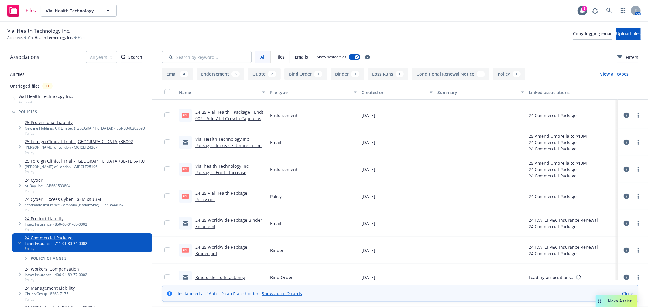
scroll to position [135, 0]
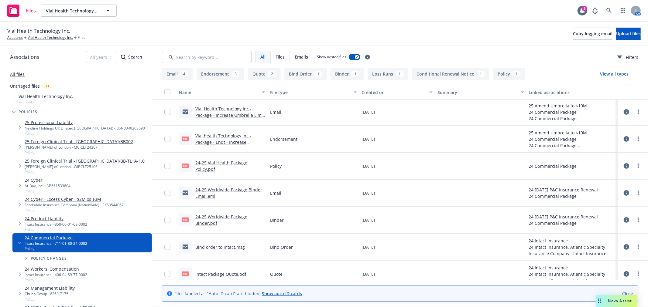
click at [222, 216] on link "24-25 Worldwide Package Binder.pdf" at bounding box center [221, 220] width 52 height 12
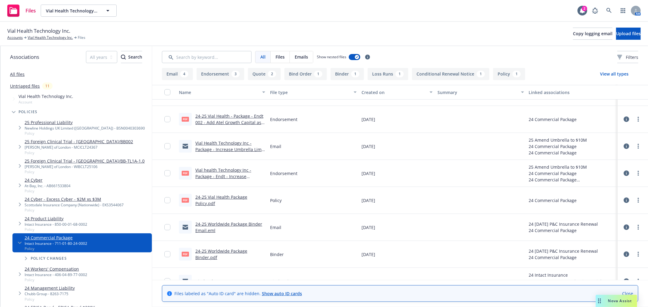
scroll to position [73, 0]
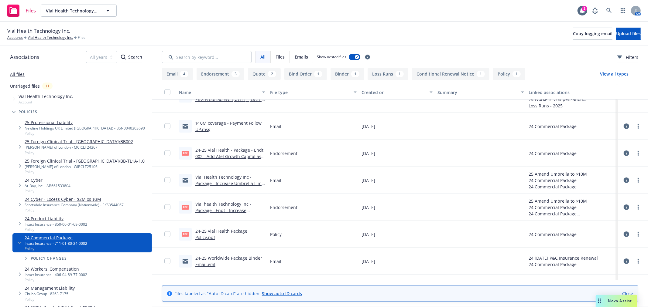
click at [235, 180] on div "Vial Health Technology Inc - Package - Increase Umbrella Limit to $10M ENDT & I…" at bounding box center [230, 180] width 70 height 13
click at [235, 183] on link "Vial Health Technology Inc - Package - Increase Umbrella Limit to $10M ENDT & I…" at bounding box center [229, 186] width 69 height 25
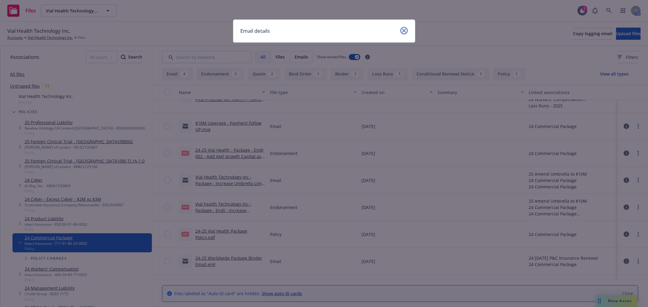
click at [402, 29] on icon "close" at bounding box center [404, 31] width 4 height 4
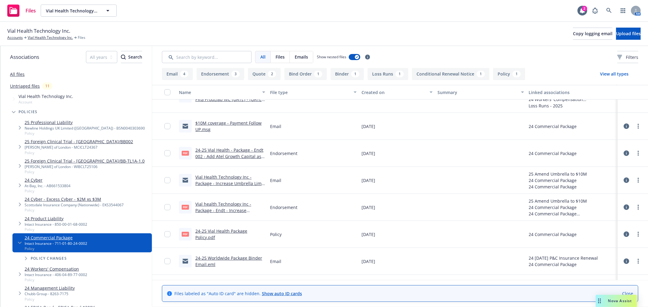
click at [217, 184] on link "Vial Health Technology Inc - Package - Increase Umbrella Limit to $10M ENDT & I…" at bounding box center [229, 186] width 69 height 25
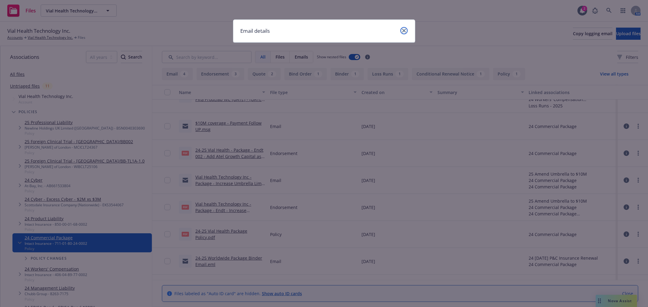
click at [405, 31] on icon "close" at bounding box center [404, 31] width 4 height 4
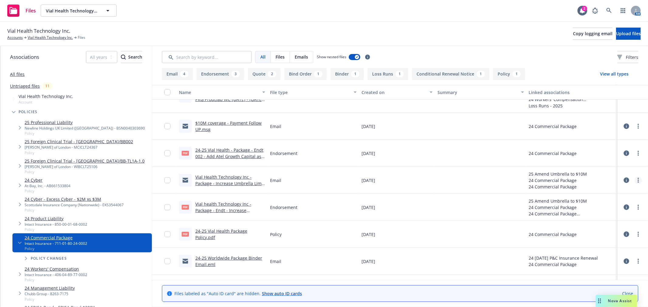
click at [634, 181] on link "more" at bounding box center [637, 180] width 7 height 7
click at [585, 205] on link "Download" at bounding box center [606, 205] width 60 height 12
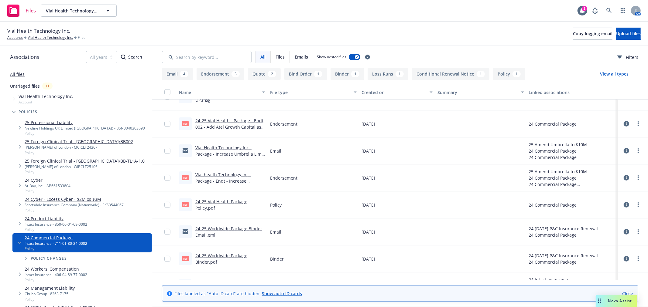
scroll to position [107, 0]
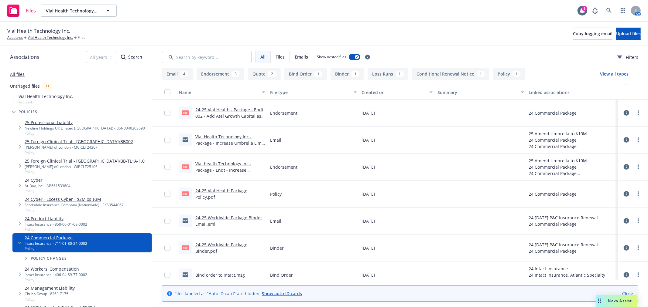
click at [232, 217] on link "24-25 Worldwide Package Binder Email.eml" at bounding box center [228, 221] width 67 height 12
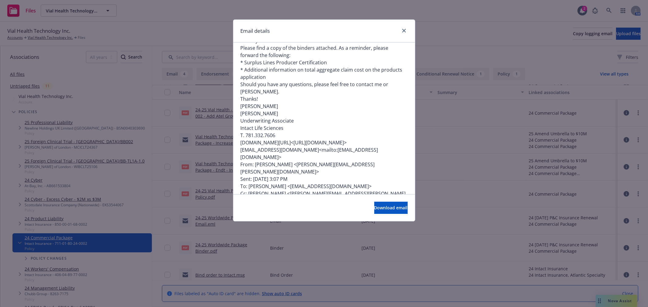
scroll to position [0, 0]
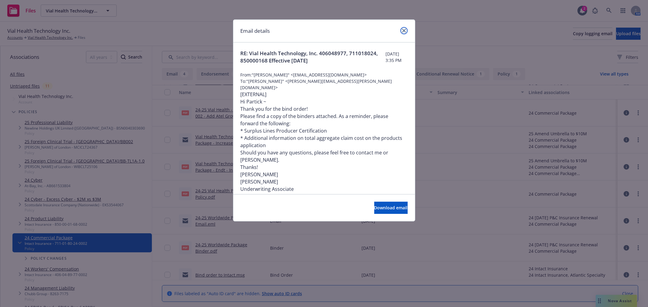
click at [405, 29] on icon "close" at bounding box center [404, 31] width 4 height 4
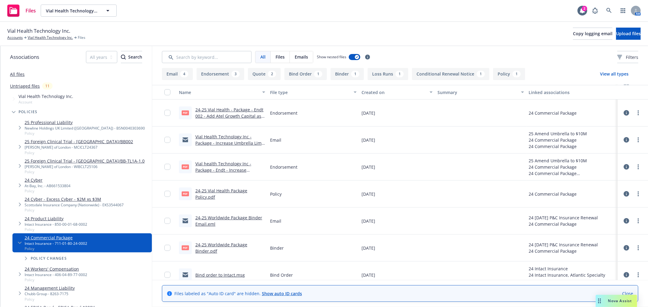
click at [403, 27] on div "Vial Health Technology Inc. Accounts Vial Health Technology Inc. Files Copy log…" at bounding box center [323, 33] width 633 height 13
click at [51, 40] on link "Vial Health Technology Inc." at bounding box center [50, 37] width 45 height 5
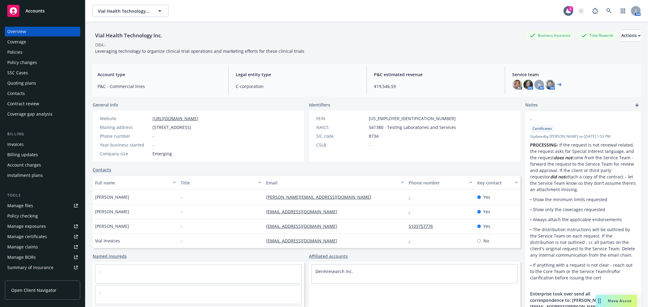
click at [22, 49] on div "Policies" at bounding box center [14, 52] width 15 height 10
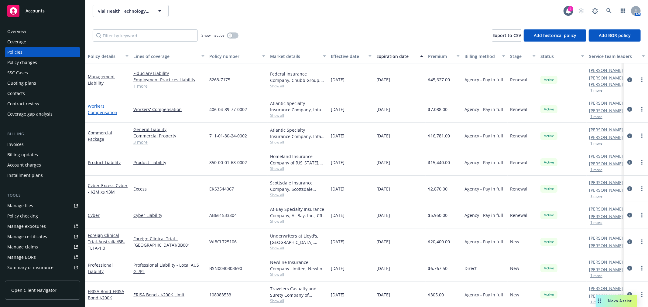
click at [102, 105] on link "Workers' Compensation" at bounding box center [102, 109] width 29 height 12
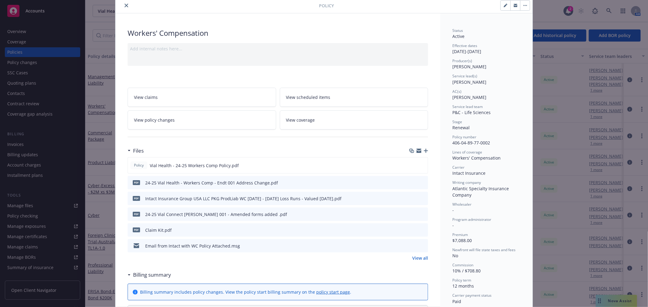
scroll to position [34, 0]
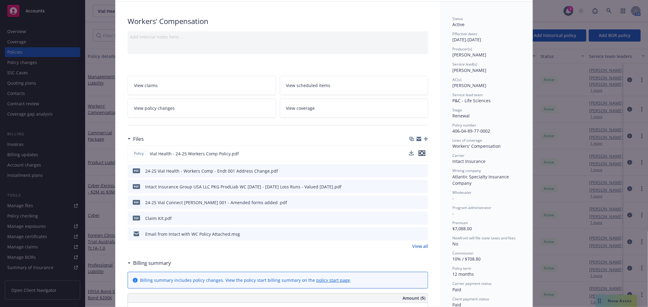
click at [420, 153] on icon "preview file" at bounding box center [421, 153] width 5 height 4
